Goal: Task Accomplishment & Management: Manage account settings

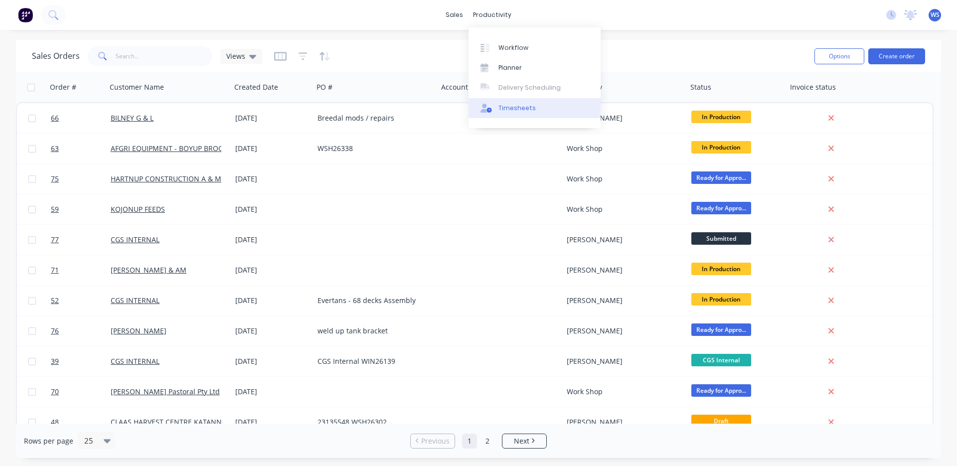
click at [503, 108] on div "Timesheets" at bounding box center [516, 108] width 37 height 9
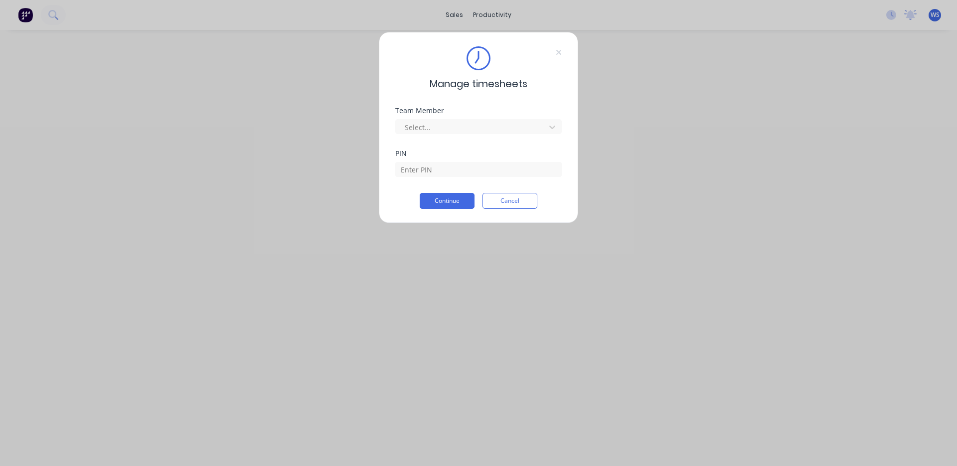
click at [559, 51] on icon at bounding box center [559, 52] width 6 height 8
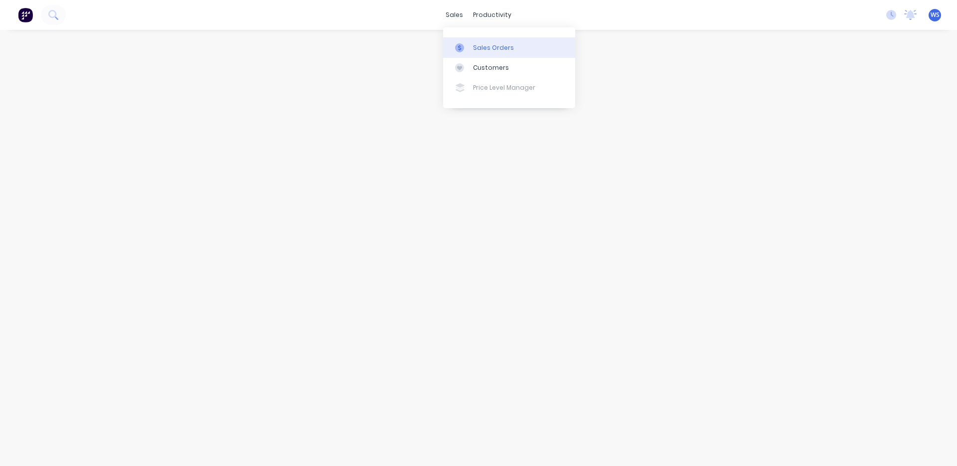
click at [475, 49] on div "Sales Orders" at bounding box center [493, 47] width 41 height 9
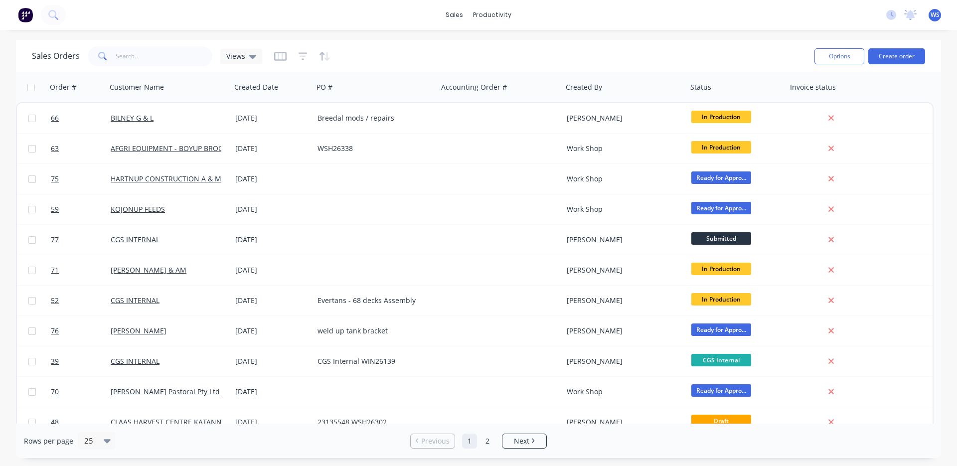
click at [935, 18] on span "WS" at bounding box center [934, 14] width 9 height 9
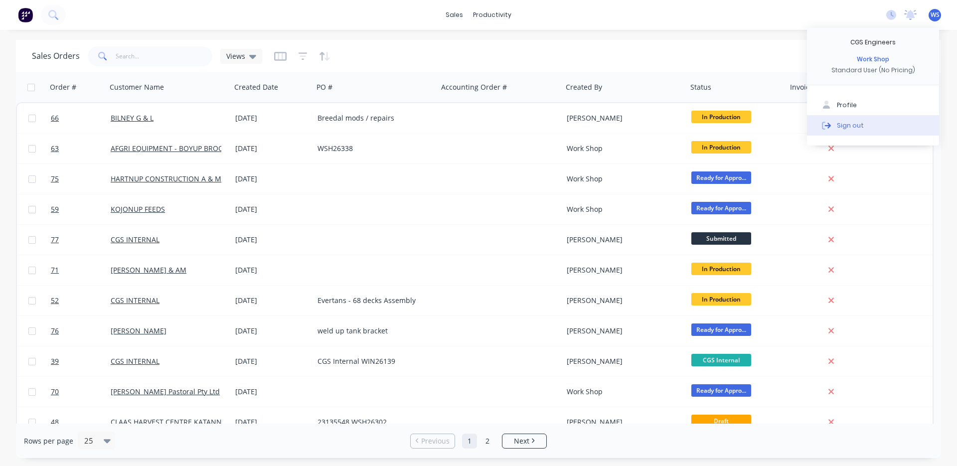
click at [848, 127] on div "Sign out" at bounding box center [850, 125] width 27 height 9
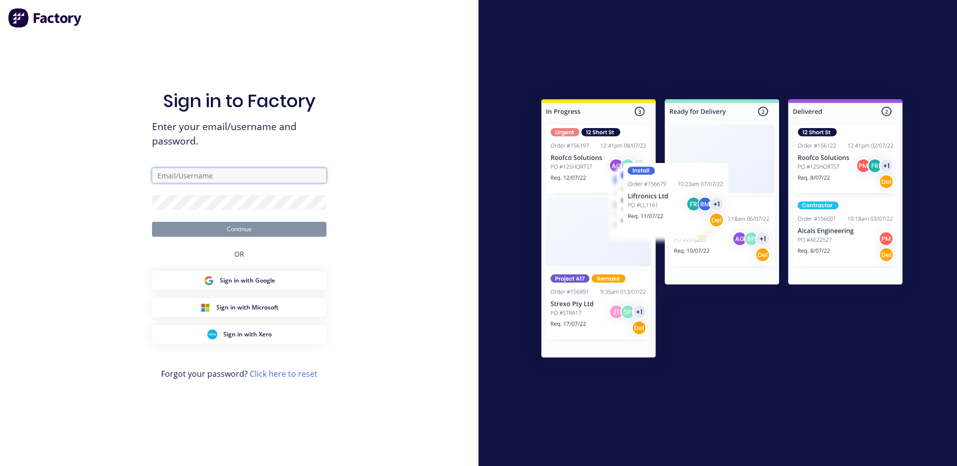
type input "[EMAIL_ADDRESS][DOMAIN_NAME]"
drag, startPoint x: 183, startPoint y: 219, endPoint x: 224, endPoint y: 230, distance: 41.8
click at [224, 230] on button "Continue" at bounding box center [239, 229] width 174 height 15
